Goal: Task Accomplishment & Management: Complete application form

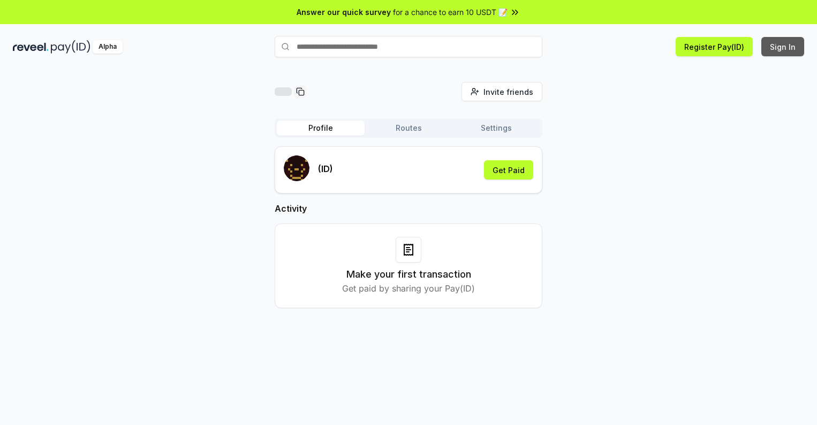
click at [783, 47] on button "Sign In" at bounding box center [782, 46] width 43 height 19
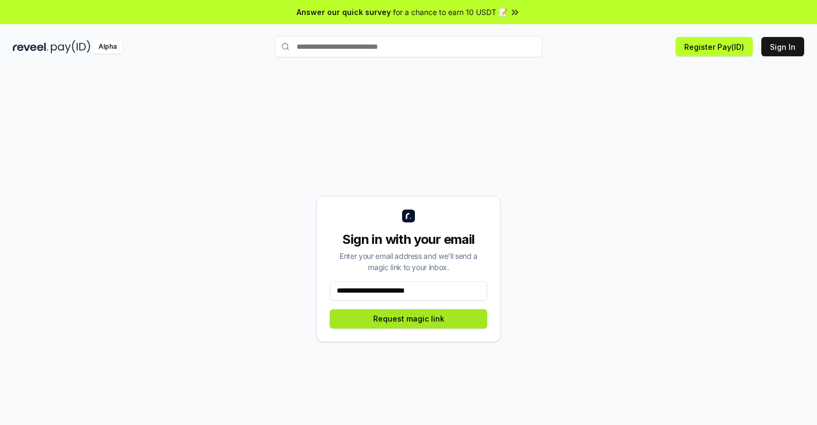
type input "**********"
click at [408, 318] on button "Request magic link" at bounding box center [408, 318] width 157 height 19
